Goal: Task Accomplishment & Management: Use online tool/utility

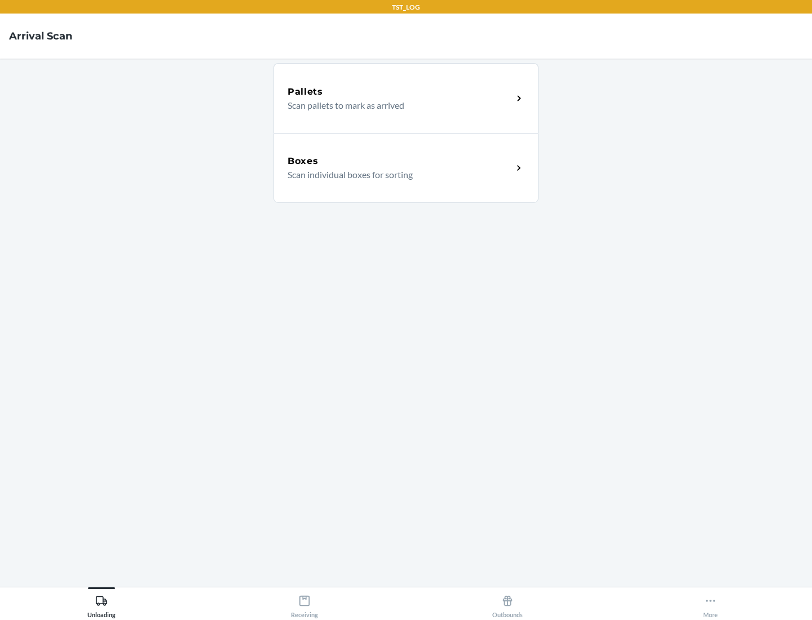
click at [400, 161] on div "Boxes" at bounding box center [400, 162] width 225 height 14
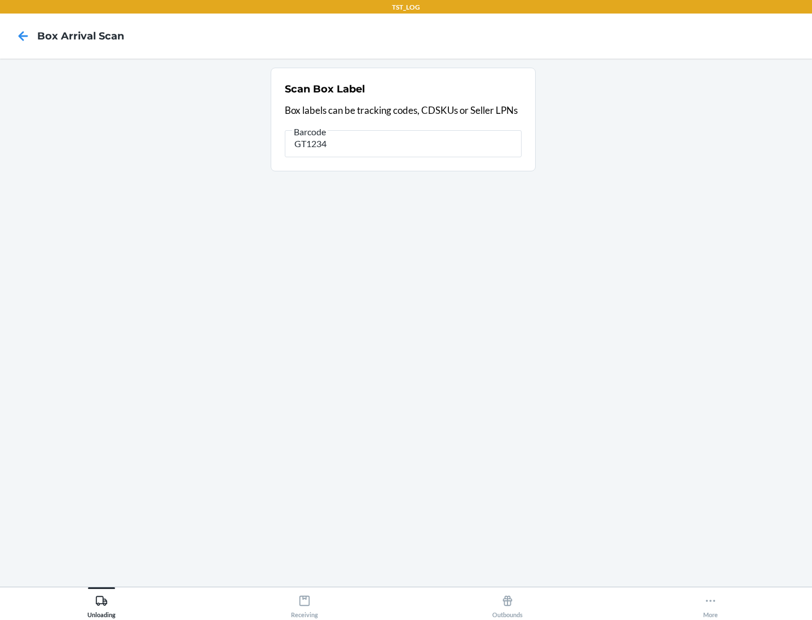
type input "GT1234"
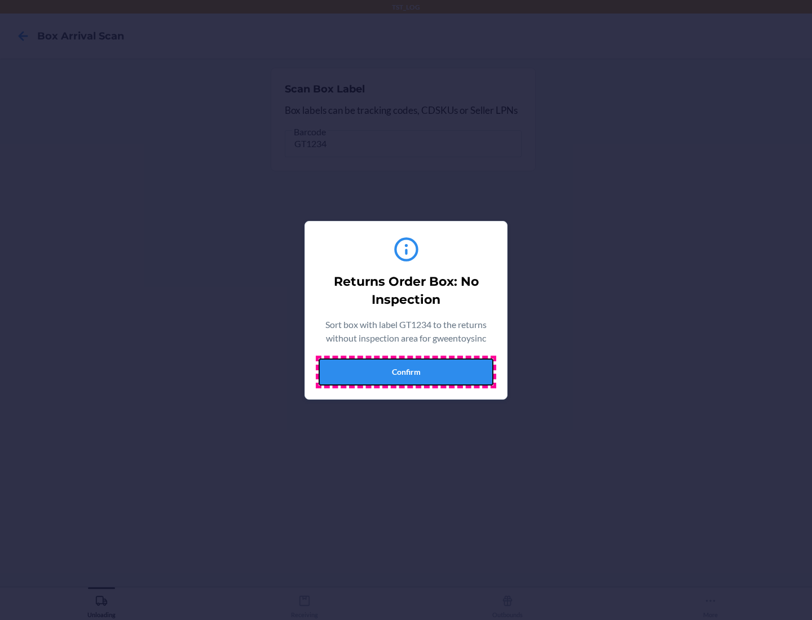
click at [406, 372] on button "Confirm" at bounding box center [406, 372] width 175 height 27
